Goal: Task Accomplishment & Management: Use online tool/utility

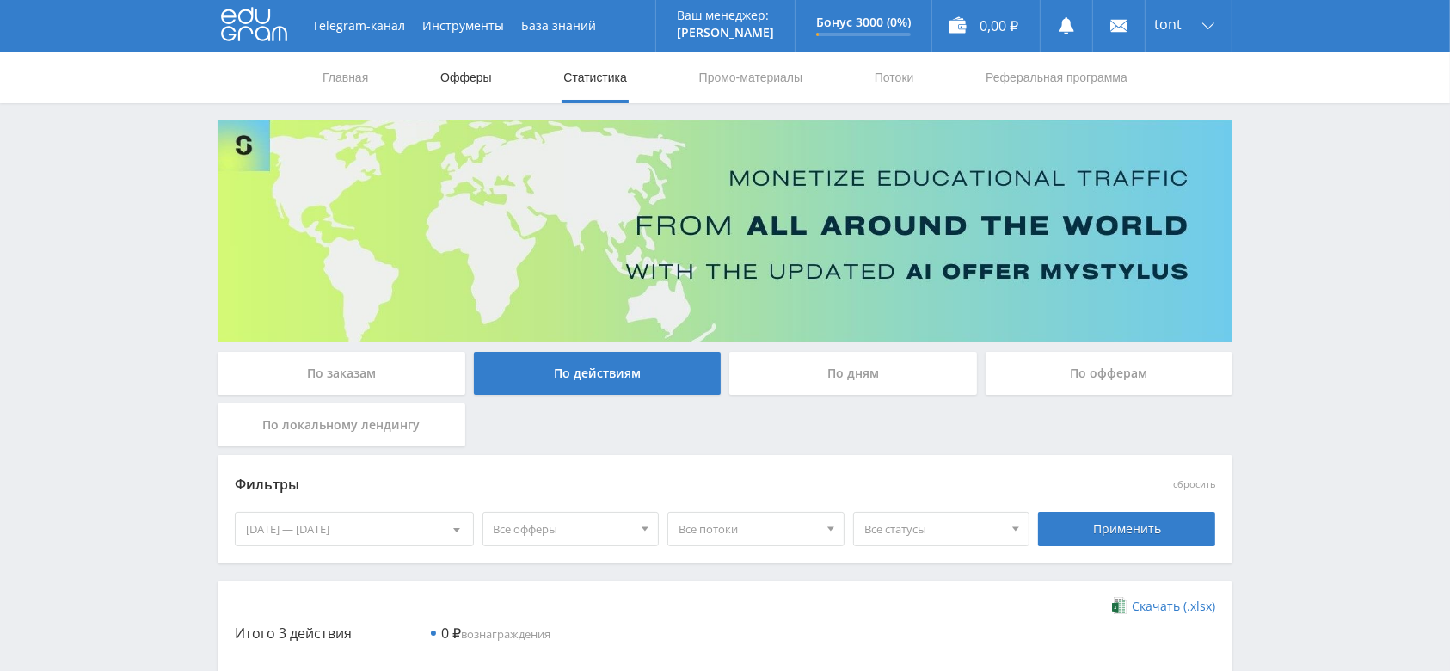
click at [464, 78] on link "Офферы" at bounding box center [466, 78] width 55 height 52
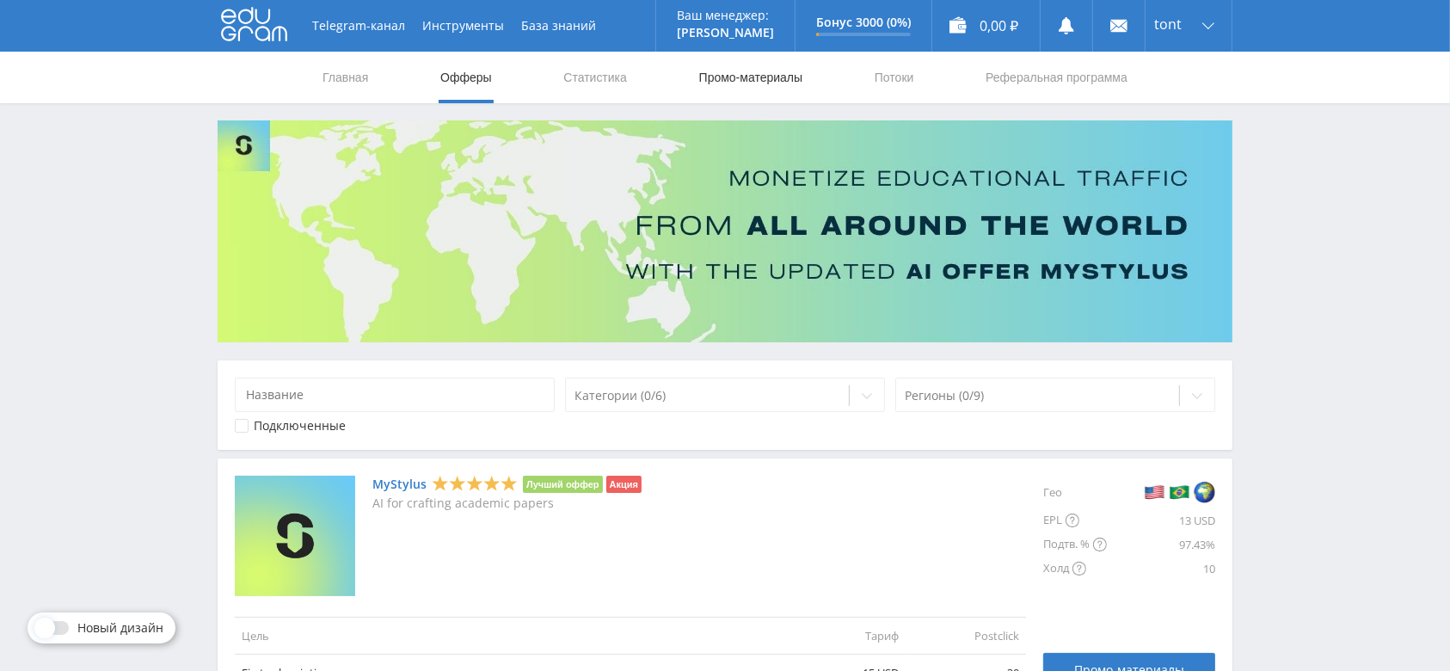
click at [752, 74] on link "Промо-материалы" at bounding box center [751, 78] width 107 height 52
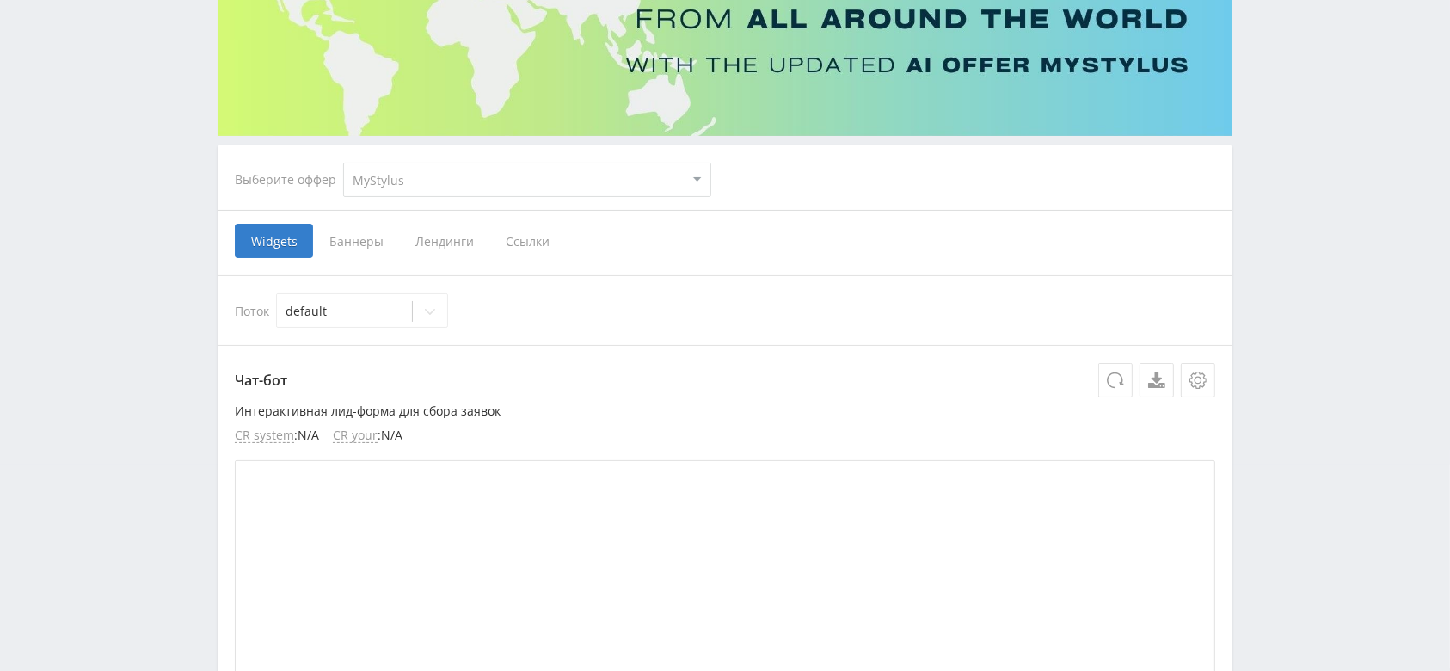
scroll to position [229, 0]
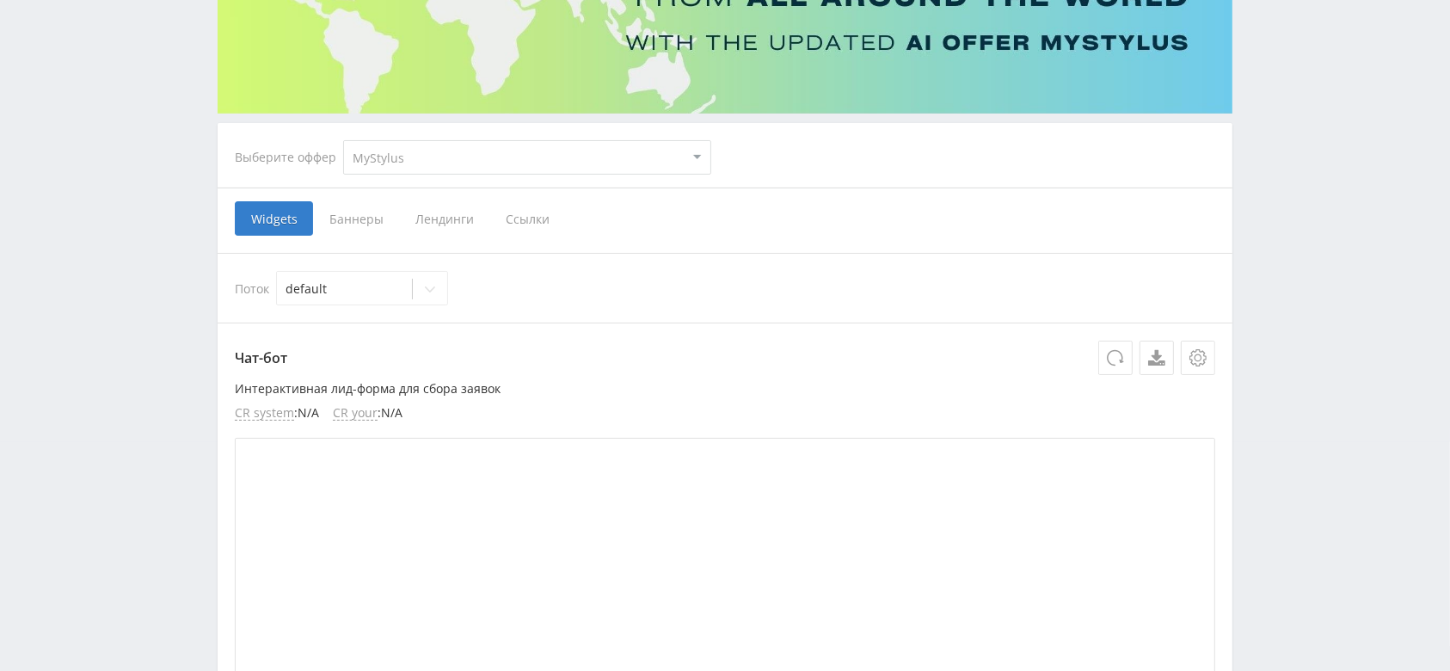
click at [522, 207] on span "Ссылки" at bounding box center [527, 218] width 77 height 34
click at [0, 0] on input "Ссылки" at bounding box center [0, 0] width 0 height 0
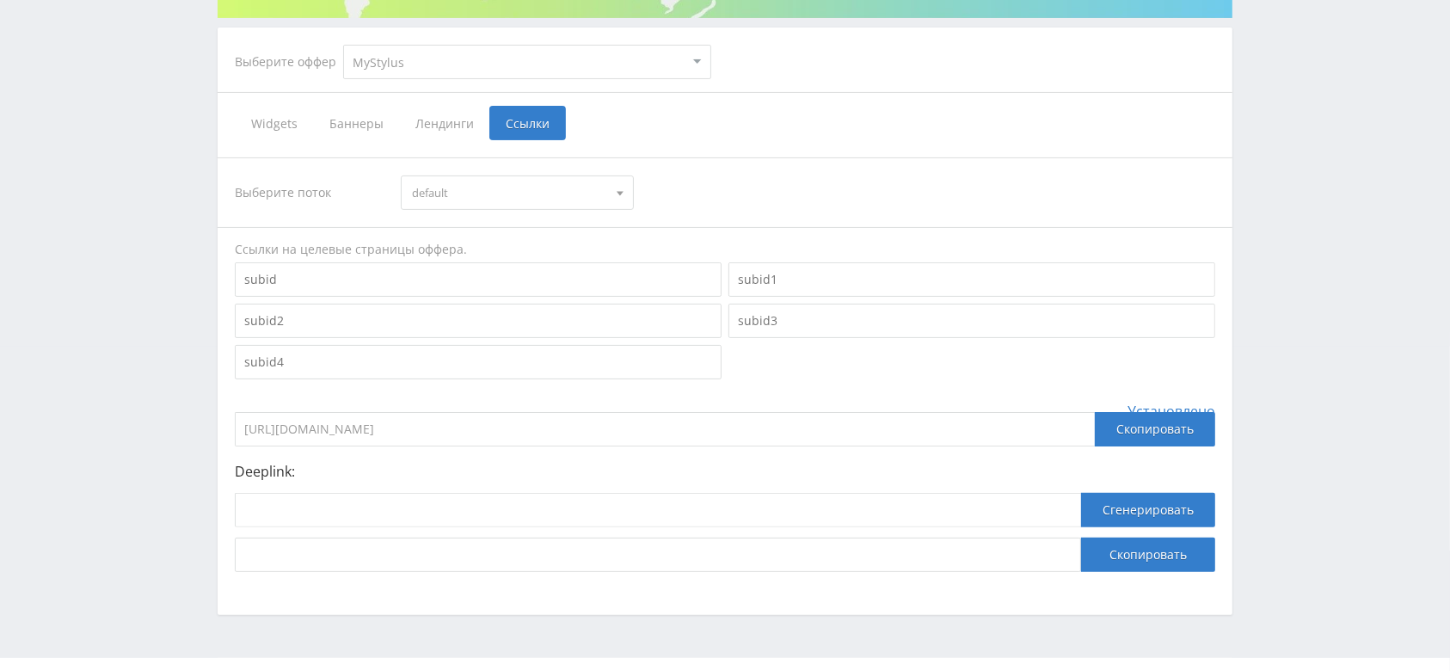
scroll to position [362, 0]
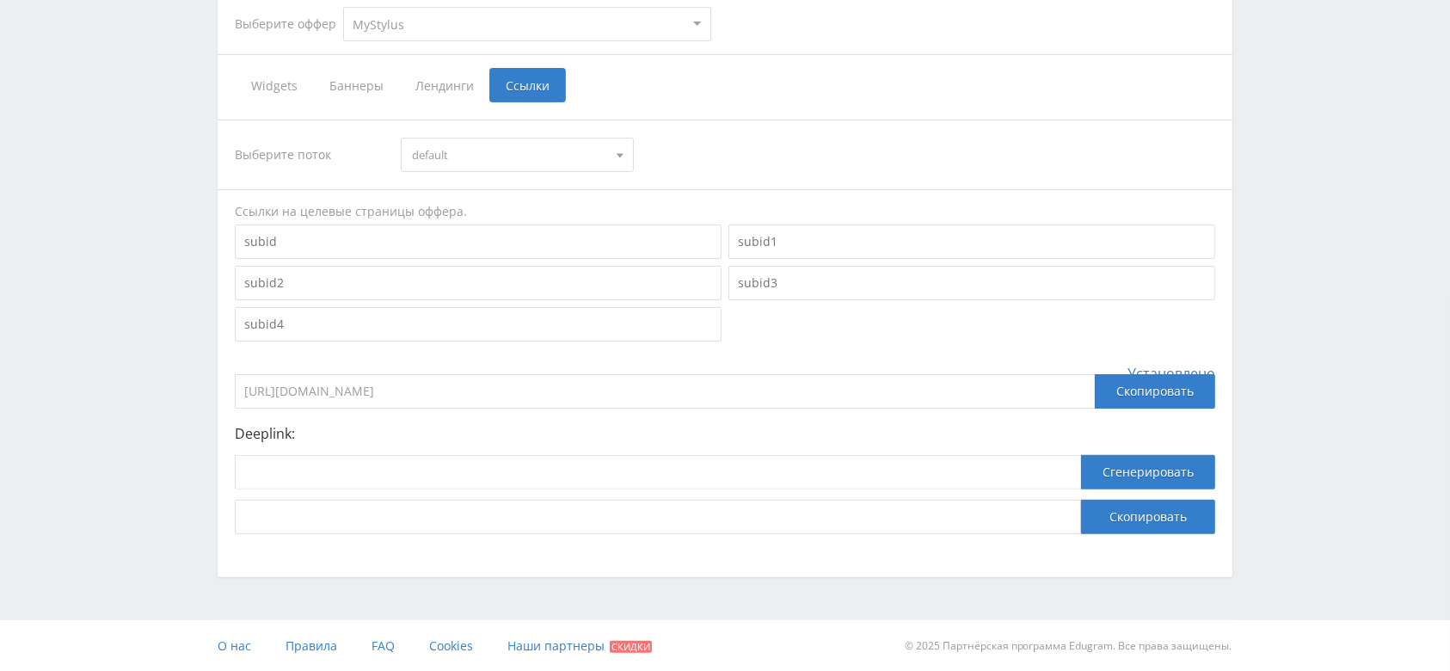
click at [419, 30] on select "MyStylus MyStylus - Revshare Кампус AI Studybay Автор24 Studybay [GEOGRAPHIC_DA…" at bounding box center [527, 24] width 368 height 34
click at [847, 131] on div "Выберите поток default default Ссылки на целевые страницы оффера. Установлено […" at bounding box center [725, 327] width 981 height 415
click at [523, 486] on input at bounding box center [658, 472] width 846 height 34
paste input "[URL][DOMAIN_NAME]"
type input "[URL][DOMAIN_NAME]"
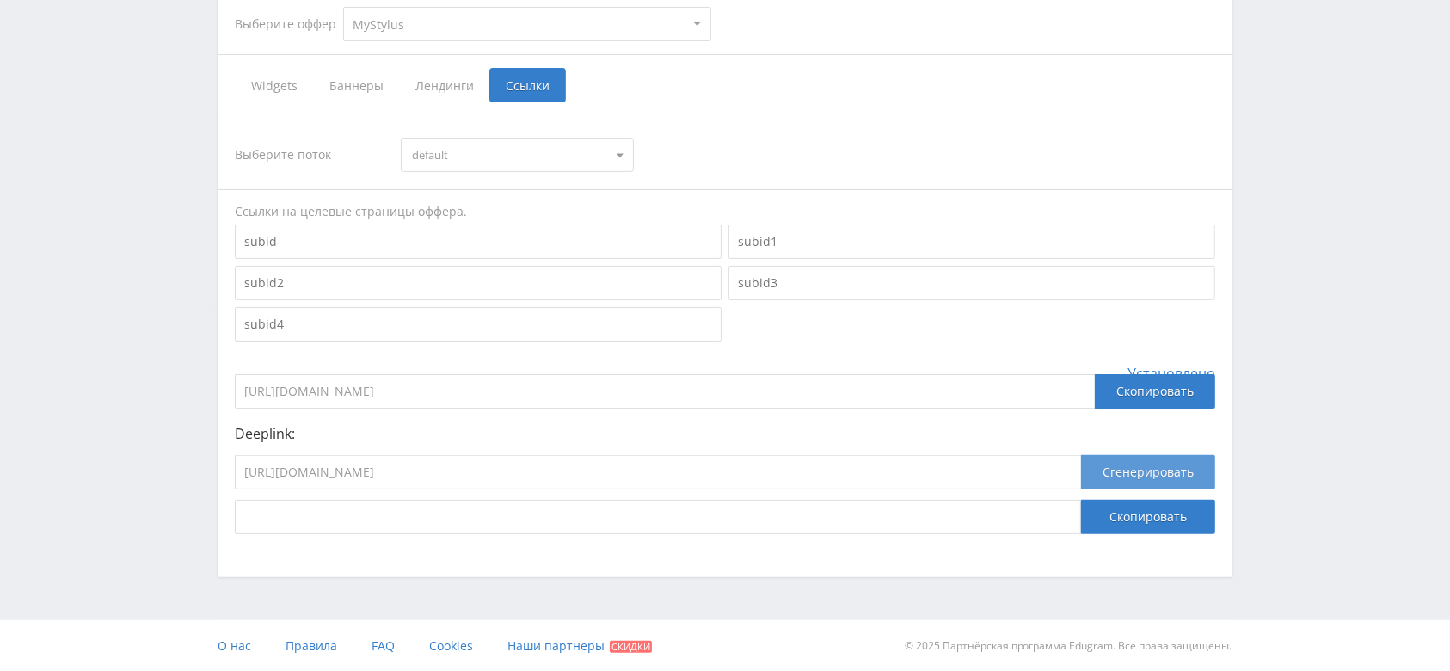
click at [1115, 477] on button "Сгенерировать" at bounding box center [1148, 472] width 134 height 34
drag, startPoint x: 795, startPoint y: 512, endPoint x: 237, endPoint y: 521, distance: 558.4
click at [237, 521] on input "[URL][DOMAIN_NAME][DOMAIN_NAME]" at bounding box center [658, 517] width 846 height 34
click at [316, 564] on div "Выберите оффер MyStylus MyStylus - Revshare Кампус AI Studybay Автор24 Studybay…" at bounding box center [725, 284] width 1015 height 588
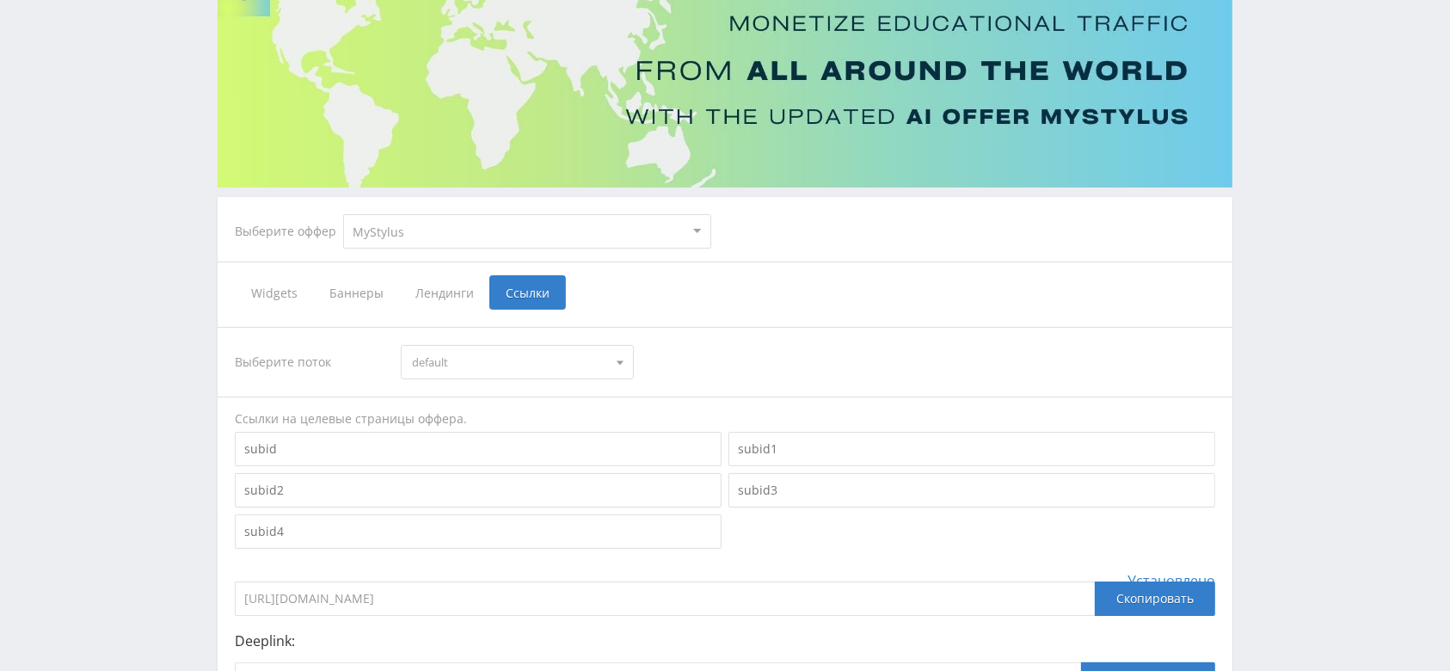
scroll to position [132, 0]
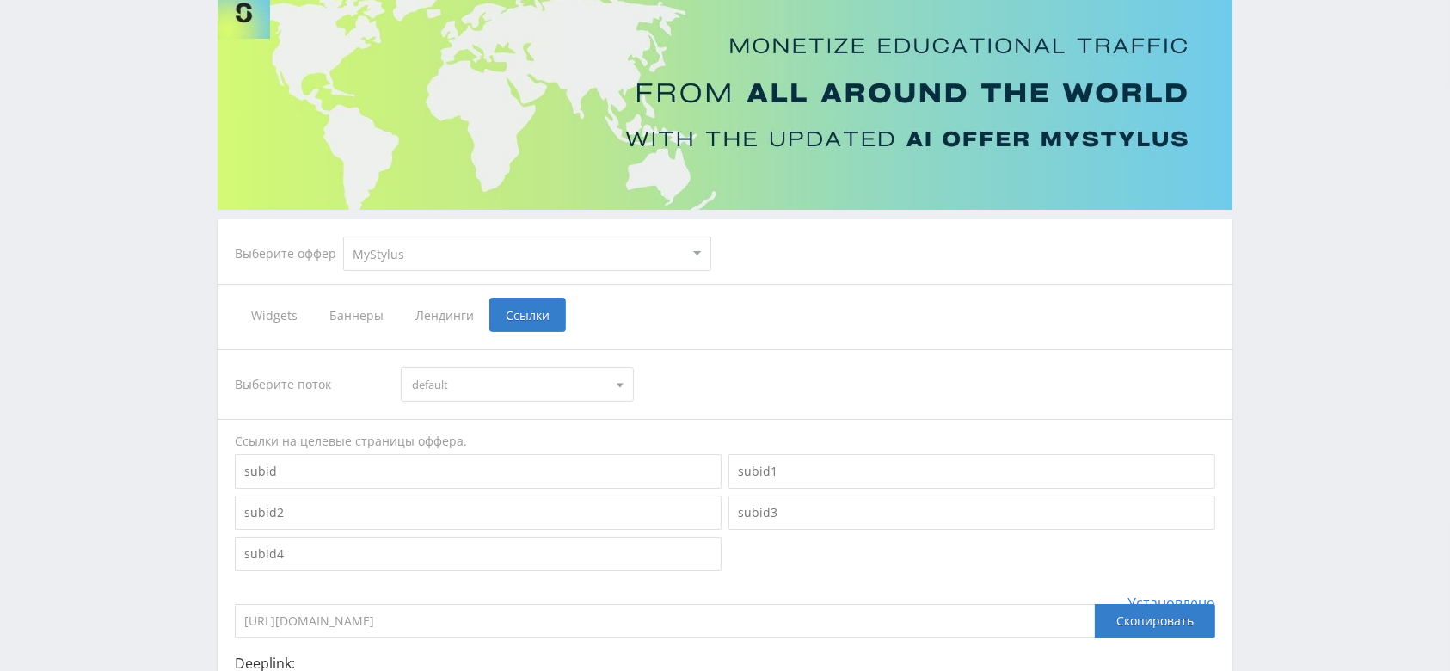
click at [385, 485] on input at bounding box center [478, 471] width 487 height 34
click at [694, 379] on div "Выберите поток default default" at bounding box center [725, 384] width 981 height 34
drag, startPoint x: 358, startPoint y: 483, endPoint x: 245, endPoint y: 479, distance: 112.8
click at [245, 479] on input at bounding box center [478, 471] width 487 height 34
click at [749, 481] on input at bounding box center [972, 471] width 487 height 34
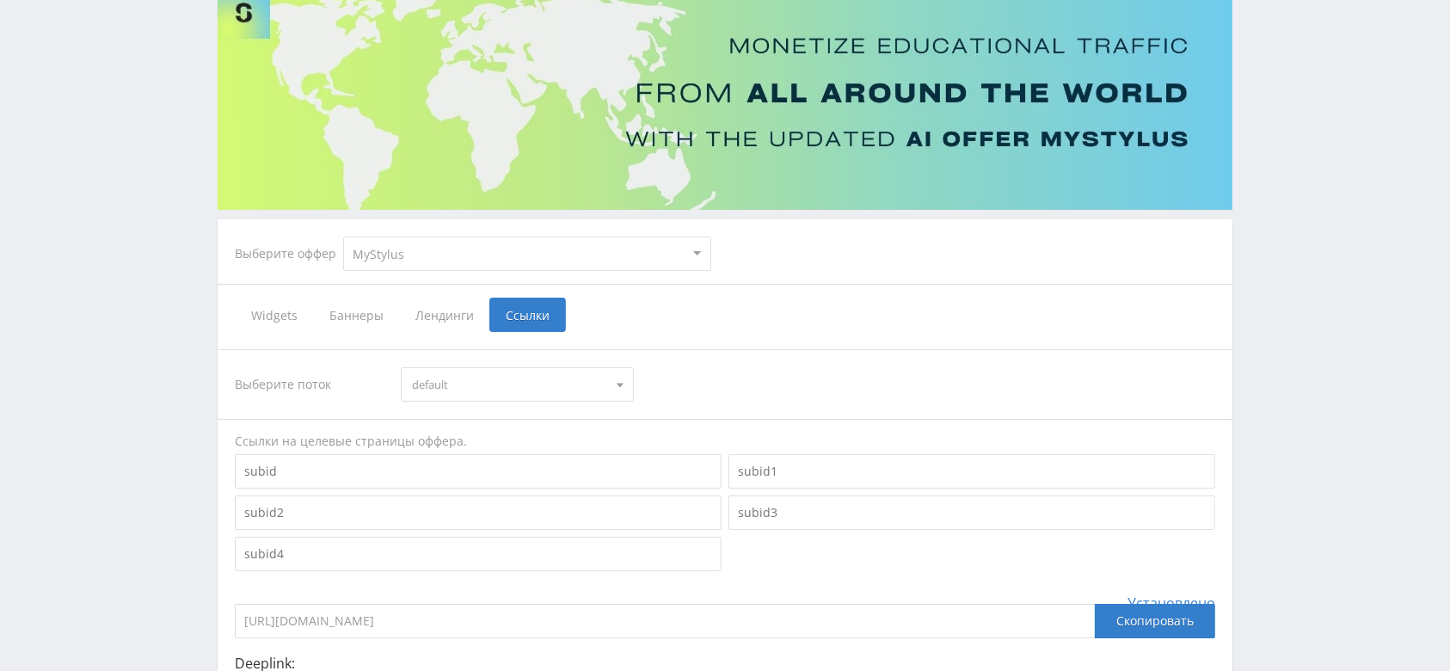
click at [498, 529] on div at bounding box center [478, 512] width 494 height 41
click at [486, 517] on input at bounding box center [478, 513] width 487 height 34
click at [477, 556] on input at bounding box center [478, 554] width 487 height 34
click at [743, 502] on input at bounding box center [972, 513] width 487 height 34
click at [372, 396] on div "Выберите поток" at bounding box center [310, 384] width 150 height 34
